Goal: Task Accomplishment & Management: Complete application form

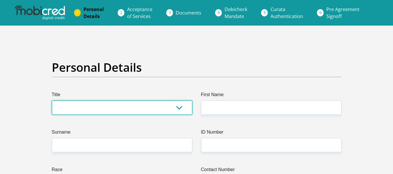
click at [147, 106] on select "Mr Ms Mrs Dr [PERSON_NAME]" at bounding box center [122, 108] width 141 height 14
select select "Mr"
click at [52, 101] on select "Mr Ms Mrs Dr [PERSON_NAME]" at bounding box center [122, 108] width 141 height 14
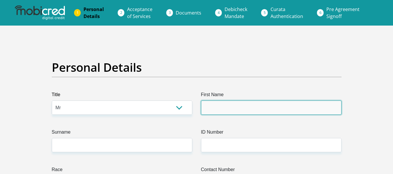
click at [243, 109] on input "First Name" at bounding box center [271, 108] width 141 height 14
type input "Sandiso"
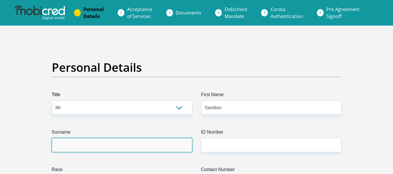
type input "Zulu"
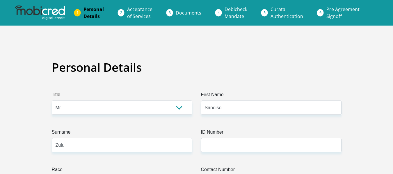
type input "0721091247"
select select "ZAF"
type input "[GEOGRAPHIC_DATA] Area"
type input "Nongoma"
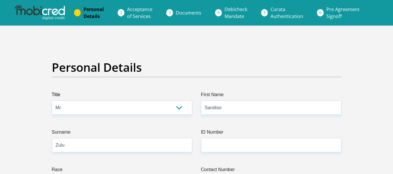
type input "Nongoma"
type input "3950"
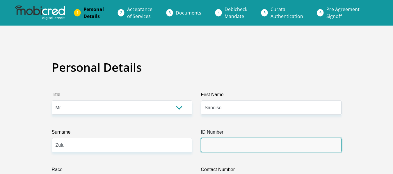
click at [289, 152] on input "ID Number" at bounding box center [271, 145] width 141 height 14
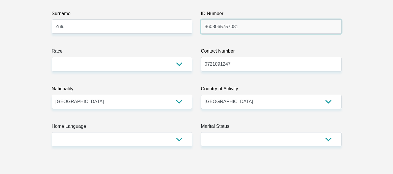
scroll to position [122, 0]
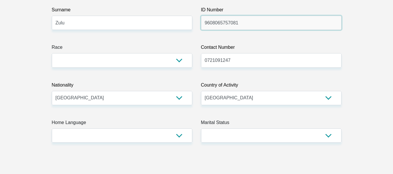
type input "9608065757081"
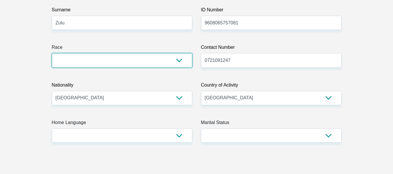
click at [176, 63] on select "Black Coloured Indian White Other" at bounding box center [122, 60] width 141 height 14
select select "1"
click at [52, 53] on select "Black Coloured Indian White Other" at bounding box center [122, 60] width 141 height 14
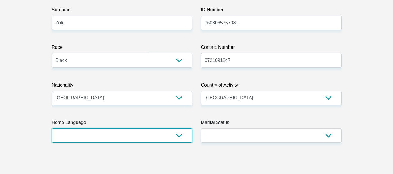
click at [178, 139] on select "Afrikaans English Sepedi South Ndebele Southern Sotho Swati Tsonga Tswana Venda…" at bounding box center [122, 136] width 141 height 14
select select "zul"
click at [52, 129] on select "Afrikaans English Sepedi South Ndebele Southern Sotho Swati Tsonga Tswana Venda…" at bounding box center [122, 136] width 141 height 14
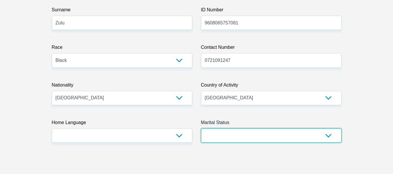
click at [229, 132] on select "Married ANC Single Divorced Widowed Married COP or Customary Law" at bounding box center [271, 136] width 141 height 14
select select "2"
click at [201, 129] on select "Married ANC Single Divorced Widowed Married COP or Customary Law" at bounding box center [271, 136] width 141 height 14
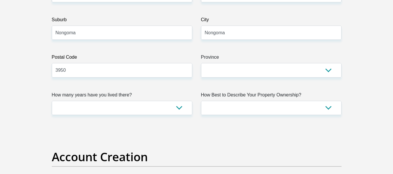
scroll to position [415, 0]
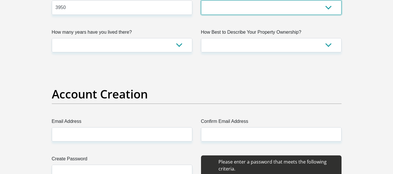
click at [330, 10] on select "Eastern Cape Free State Gauteng KwaZulu-Natal Limpopo Mpumalanga Northern Cape …" at bounding box center [271, 7] width 141 height 14
select select "KwaZulu-Natal"
click at [201, 0] on select "Eastern Cape Free State Gauteng KwaZulu-Natal Limpopo Mpumalanga Northern Cape …" at bounding box center [271, 7] width 141 height 14
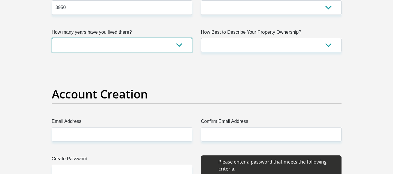
click at [188, 45] on select "less than 1 year 1-3 years 3-5 years 5+ years" at bounding box center [122, 45] width 141 height 14
select select "5"
click at [52, 38] on select "less than 1 year 1-3 years 3-5 years 5+ years" at bounding box center [122, 45] width 141 height 14
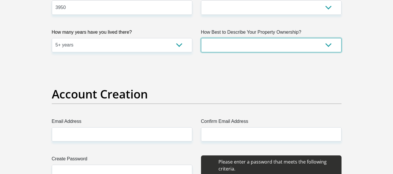
click at [207, 47] on select "Owned Rented Family Owned Company Dwelling" at bounding box center [271, 45] width 141 height 14
select select "parents"
click at [201, 38] on select "Owned Rented Family Owned Company Dwelling" at bounding box center [271, 45] width 141 height 14
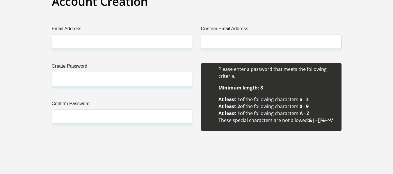
scroll to position [512, 0]
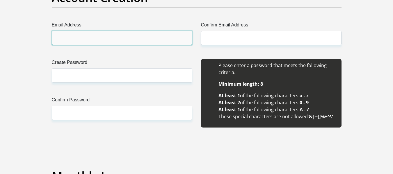
click at [161, 37] on input "Email Address" at bounding box center [122, 38] width 141 height 14
type input "zuluh1996@gmail.com"
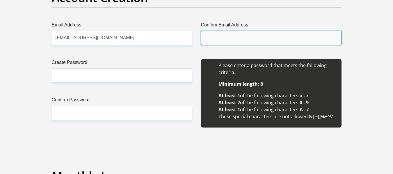
type input "zuluh1996@gmail.com"
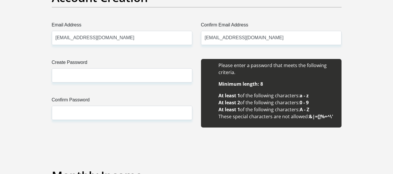
type input "Sandiso"
type input "Zulu"
type input "0721091247"
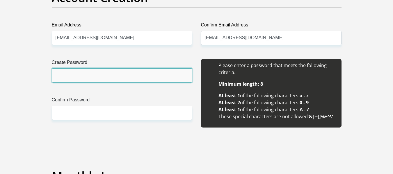
click at [104, 73] on input "Create Password" at bounding box center [122, 75] width 141 height 14
type input "Skscarcity#96"
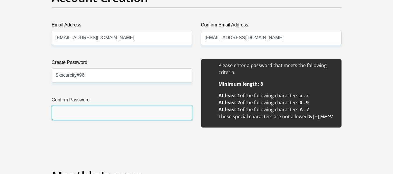
click at [98, 114] on input "Confirm Password" at bounding box center [122, 113] width 141 height 14
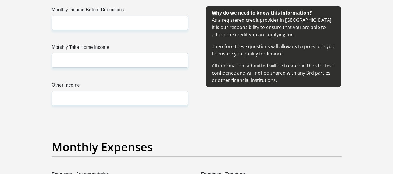
scroll to position [709, 0]
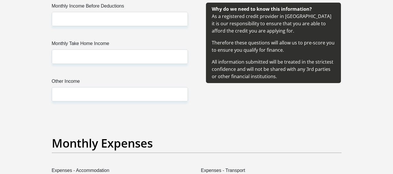
type input "Skscarcity#96"
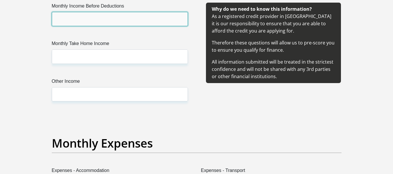
click at [143, 18] on input "Monthly Income Before Deductions" at bounding box center [120, 19] width 136 height 14
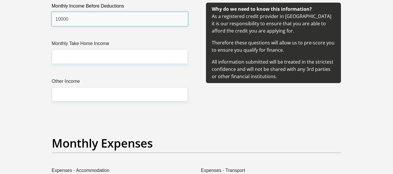
type input "10000"
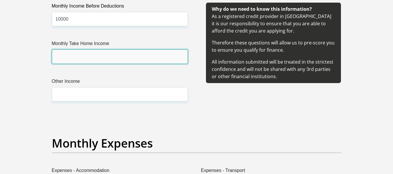
click at [118, 54] on input "Monthly Take Home Income" at bounding box center [120, 56] width 136 height 14
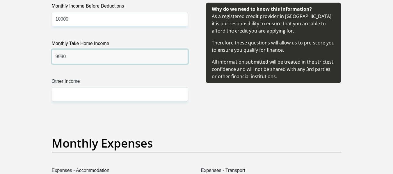
type input "9990"
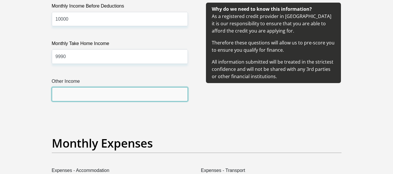
click at [102, 91] on input "Other Income" at bounding box center [120, 94] width 136 height 14
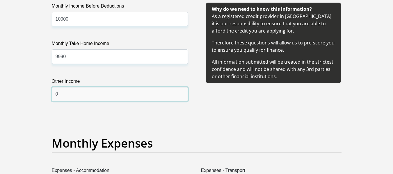
type input "0"
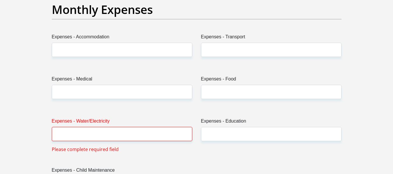
scroll to position [850, 0]
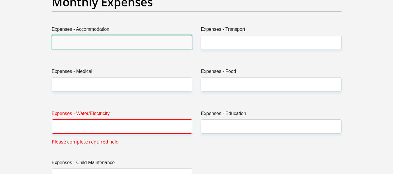
click at [159, 42] on input "Expenses - Accommodation" at bounding box center [122, 42] width 141 height 14
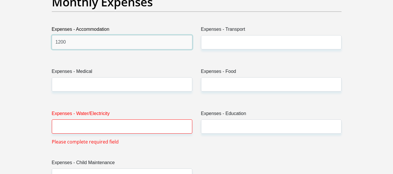
type input "1200"
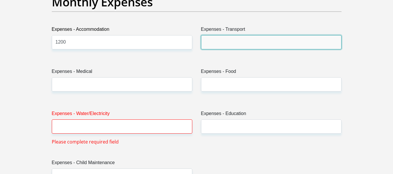
click at [223, 44] on input "Expenses - Transport" at bounding box center [271, 42] width 141 height 14
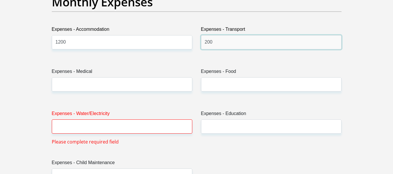
type input "200"
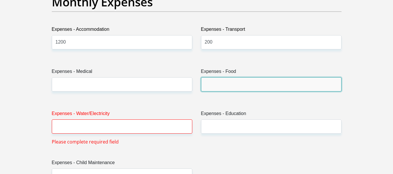
click at [218, 87] on input "Expenses - Food" at bounding box center [271, 84] width 141 height 14
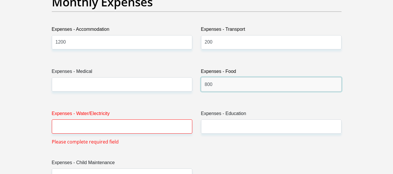
type input "800"
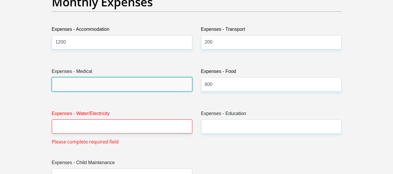
click at [147, 88] on input "Expenses - Medical" at bounding box center [122, 84] width 141 height 14
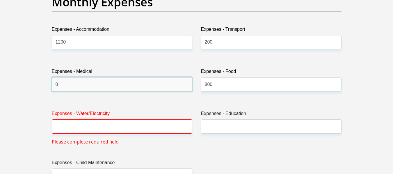
type input "0"
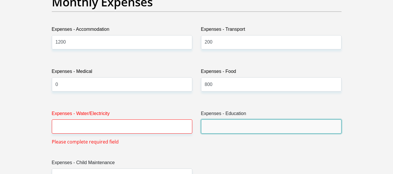
click at [219, 133] on input "Expenses - Education" at bounding box center [271, 127] width 141 height 14
type input "0"
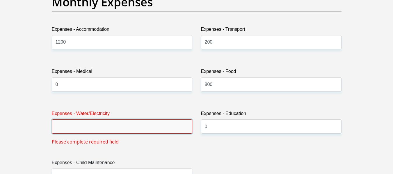
click at [122, 130] on input "Expenses - Water/Electricity" at bounding box center [122, 127] width 141 height 14
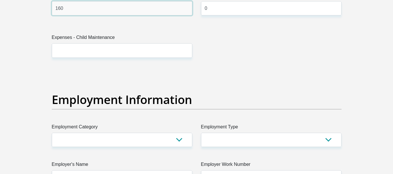
scroll to position [973, 0]
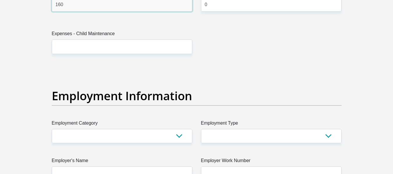
type input "160"
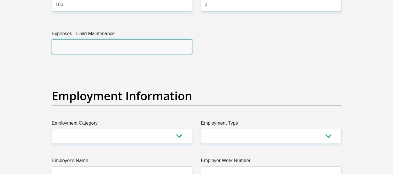
click at [171, 48] on input "Expenses - Child Maintenance" at bounding box center [122, 47] width 141 height 14
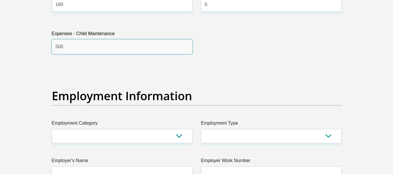
type input "500"
click at [369, 60] on section "Personal Details Title Mr Ms Mrs Dr Other First Name Sandiso Surname Zulu ID Nu…" at bounding box center [196, 67] width 393 height 2028
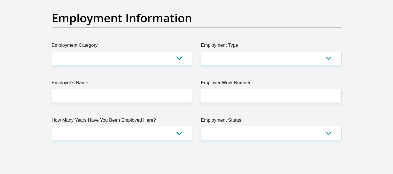
scroll to position [1054, 0]
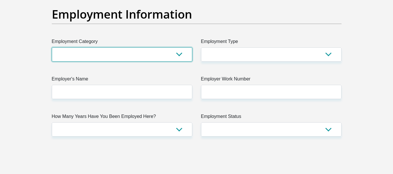
click at [179, 52] on select "AGRICULTURE ALCOHOL & TOBACCO CONSTRUCTION MATERIALS METALLURGY EQUIPMENT FOR R…" at bounding box center [122, 54] width 141 height 14
select select "9"
click at [52, 47] on select "AGRICULTURE ALCOHOL & TOBACCO CONSTRUCTION MATERIALS METALLURGY EQUIPMENT FOR R…" at bounding box center [122, 54] width 141 height 14
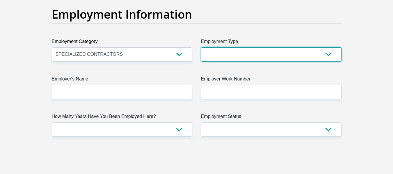
click at [328, 53] on select "College/Lecturer Craft Seller Creative Driver Executive Farmer Forces - Non Com…" at bounding box center [271, 54] width 141 height 14
select select "Tradesman/Artisan"
click at [201, 47] on select "College/Lecturer Craft Seller Creative Driver Executive Farmer Forces - Non Com…" at bounding box center [271, 54] width 141 height 14
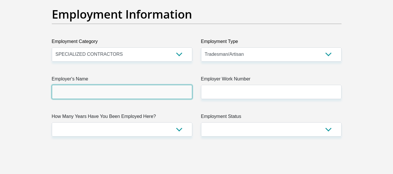
click at [153, 97] on input "Employer's Name" at bounding box center [122, 92] width 141 height 14
type input "howden"
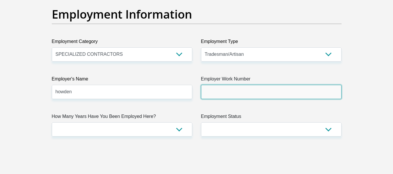
click at [229, 91] on input "Employer Work Number" at bounding box center [271, 92] width 141 height 14
type input "0657494188"
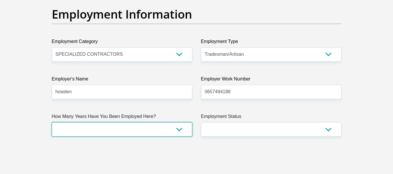
click at [180, 131] on select "less than 1 year 1-3 years 3-5 years 5+ years" at bounding box center [122, 129] width 141 height 14
select select "6"
click at [52, 122] on select "less than 1 year 1-3 years 3-5 years 5+ years" at bounding box center [122, 129] width 141 height 14
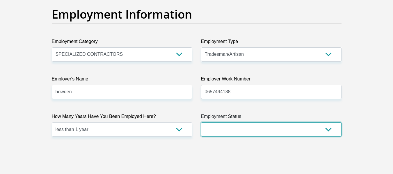
click at [228, 129] on select "Permanent/Full-time Part-time/Casual Contract Worker Self-Employed Housewife Re…" at bounding box center [271, 129] width 141 height 14
select select "1"
click at [201, 122] on select "Permanent/Full-time Part-time/Casual Contract Worker Self-Employed Housewife Re…" at bounding box center [271, 129] width 141 height 14
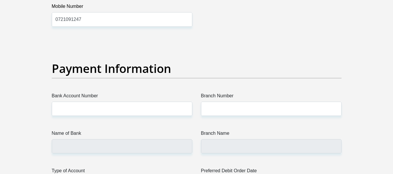
scroll to position [1314, 0]
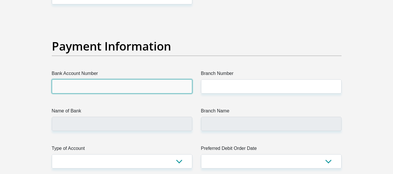
click at [174, 91] on input "Bank Account Number" at bounding box center [122, 86] width 141 height 14
type input "1478707885"
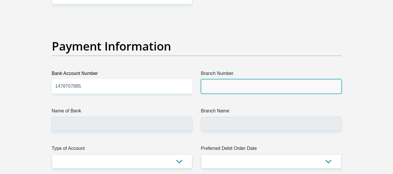
click at [219, 89] on input "Branch Number" at bounding box center [271, 86] width 141 height 14
type input "470010"
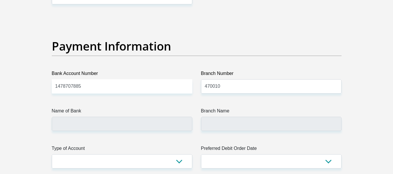
type input "CAPITEC BANK LIMITED"
type input "CAPITEC BANK CPC"
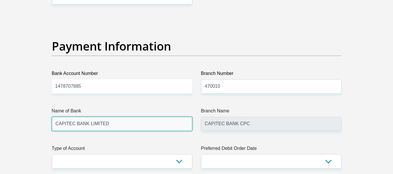
click at [154, 127] on input "CAPITEC BANK LIMITED" at bounding box center [122, 124] width 141 height 14
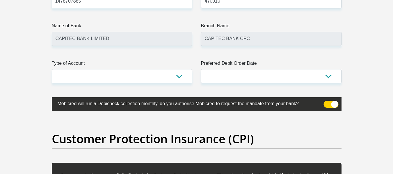
scroll to position [1403, 0]
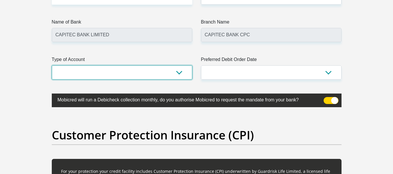
click at [180, 75] on select "Cheque Savings" at bounding box center [122, 72] width 141 height 14
select select "SAV"
click at [52, 65] on select "Cheque Savings" at bounding box center [122, 72] width 141 height 14
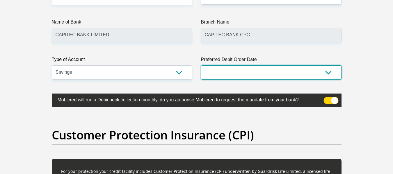
click at [317, 72] on select "1st 2nd 3rd 4th 5th 7th 18th 19th 20th 21st 22nd 23rd 24th 25th 26th 27th 28th …" at bounding box center [271, 72] width 141 height 14
select select "25"
click at [201, 65] on select "1st 2nd 3rd 4th 5th 7th 18th 19th 20th 21st 22nd 23rd 24th 25th 26th 27th 28th …" at bounding box center [271, 72] width 141 height 14
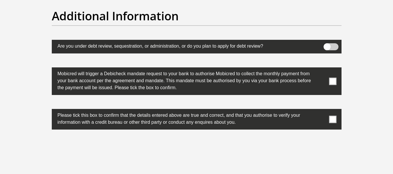
scroll to position [1829, 0]
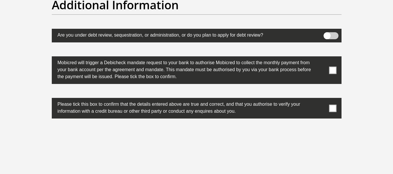
click at [331, 107] on span at bounding box center [332, 108] width 7 height 7
click at [321, 100] on input "checkbox" at bounding box center [321, 100] width 0 height 0
click at [333, 67] on span at bounding box center [332, 70] width 7 height 7
click at [321, 58] on input "checkbox" at bounding box center [321, 58] width 0 height 0
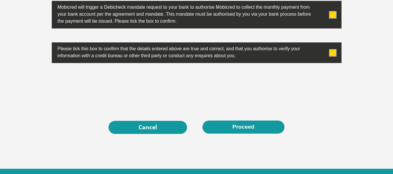
scroll to position [1892, 0]
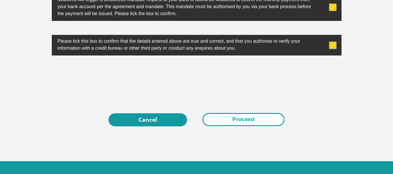
click at [248, 120] on button "Proceed" at bounding box center [244, 119] width 82 height 13
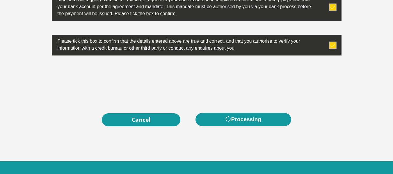
scroll to position [0, 0]
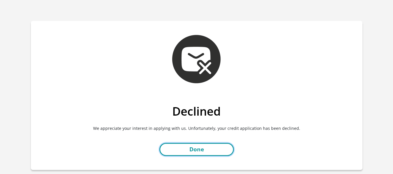
click at [197, 149] on link "Done" at bounding box center [196, 149] width 74 height 13
